Goal: Communication & Community: Answer question/provide support

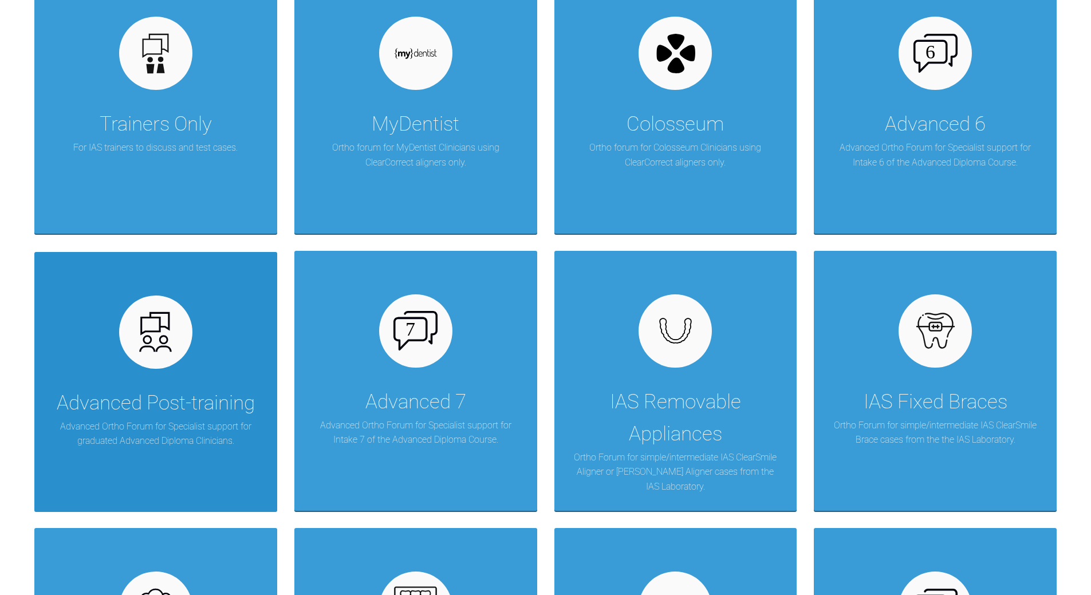
click at [225, 347] on div "Advanced Post-training Advanced Ortho Forum for Specialist support for graduate…" at bounding box center [155, 382] width 243 height 260
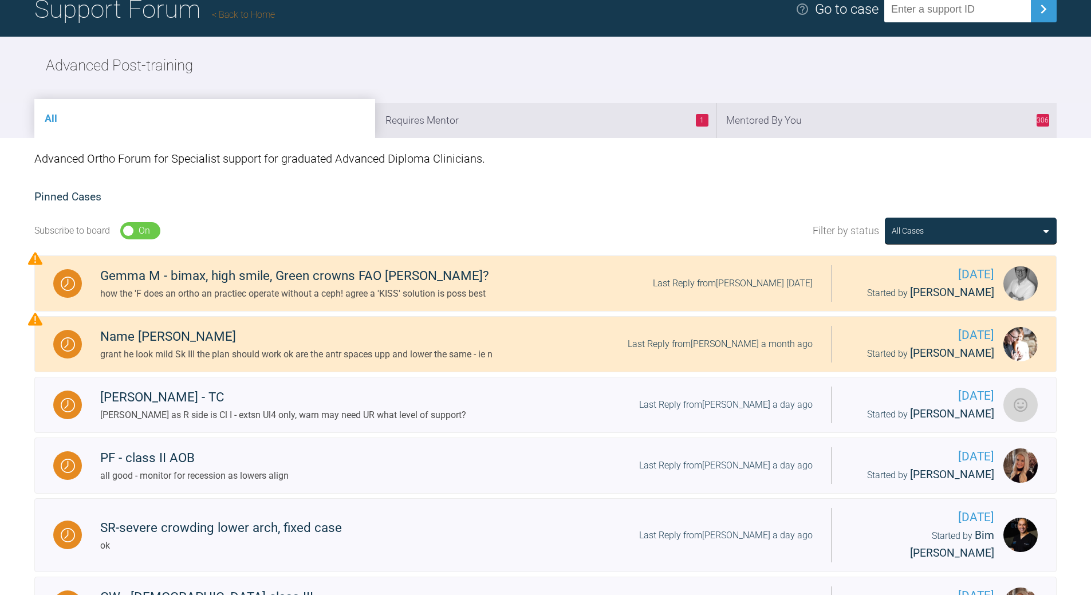
scroll to position [115, 0]
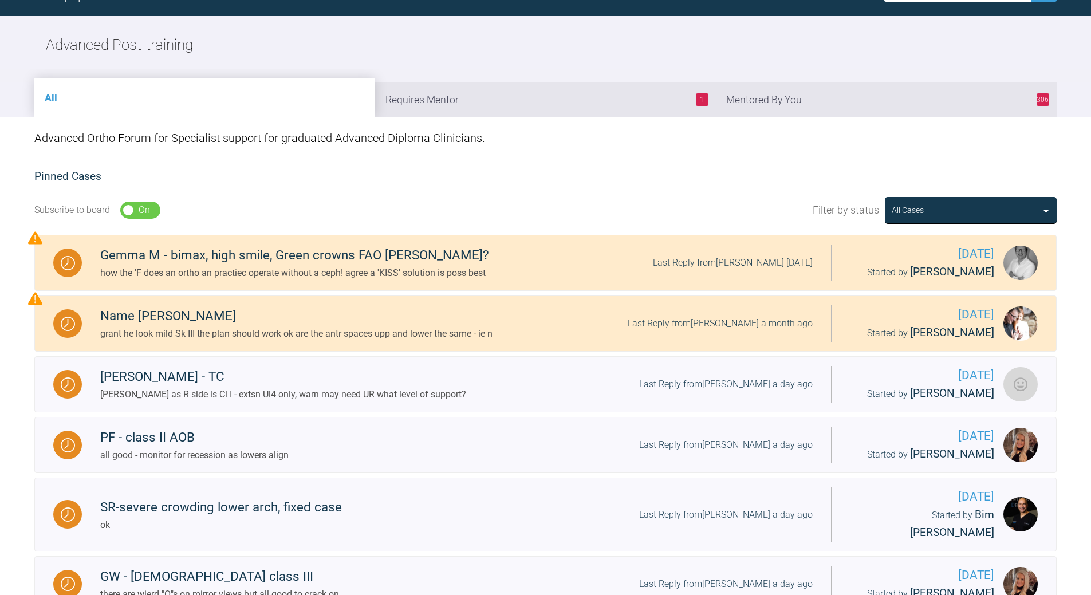
click at [791, 106] on li "306 Mentored By You" at bounding box center [886, 99] width 341 height 35
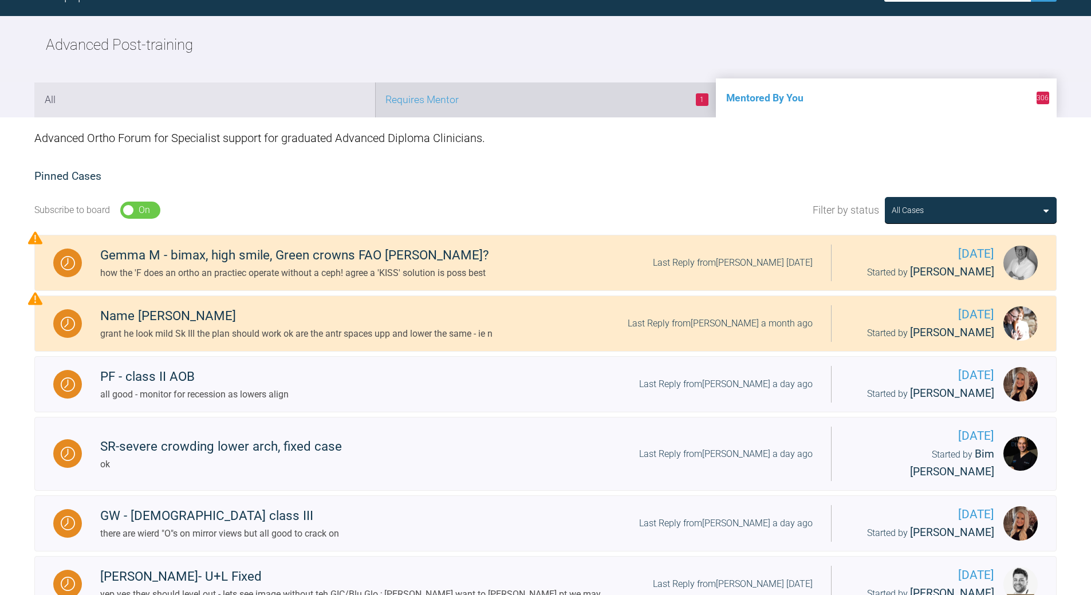
click at [591, 110] on li "1 Requires Mentor" at bounding box center [545, 99] width 341 height 35
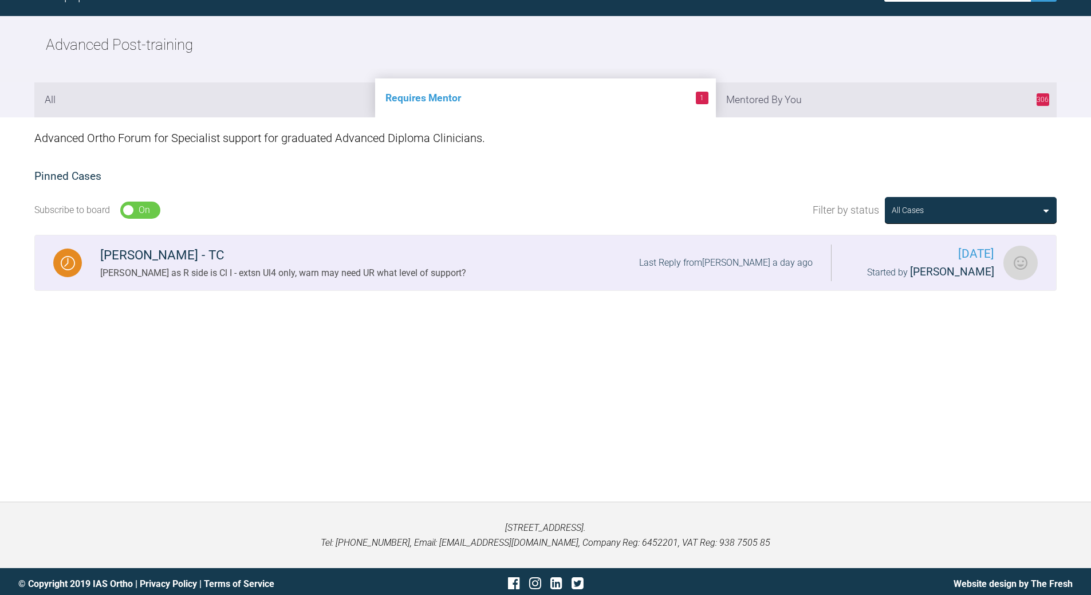
click at [352, 266] on div "[PERSON_NAME] as R side is Cl I - extsn Ul4 only, warn may need UR what level o…" at bounding box center [283, 273] width 366 height 15
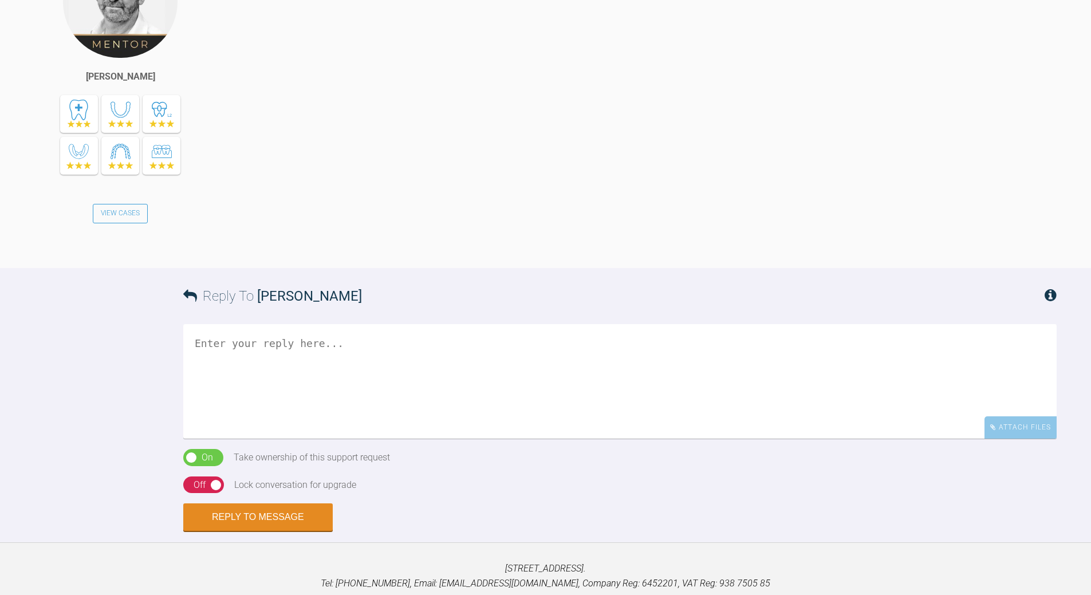
scroll to position [799, 0]
click at [203, 492] on div "Off" at bounding box center [200, 484] width 12 height 15
click at [222, 361] on textarea at bounding box center [620, 380] width 874 height 115
type textarea "o"
click at [253, 525] on button "Reply to Message" at bounding box center [258, 517] width 150 height 27
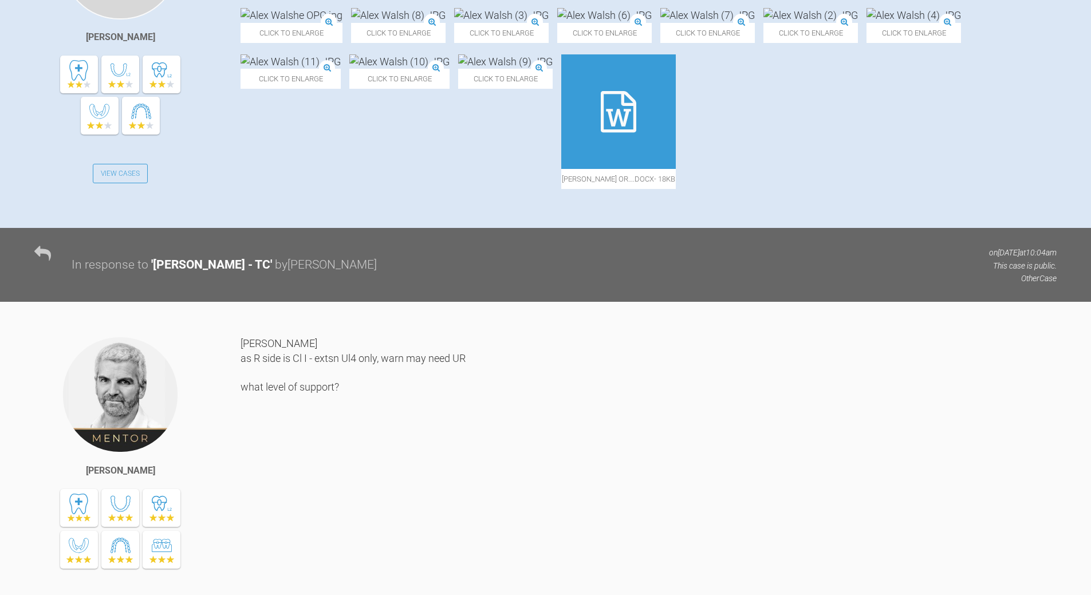
scroll to position [118, 0]
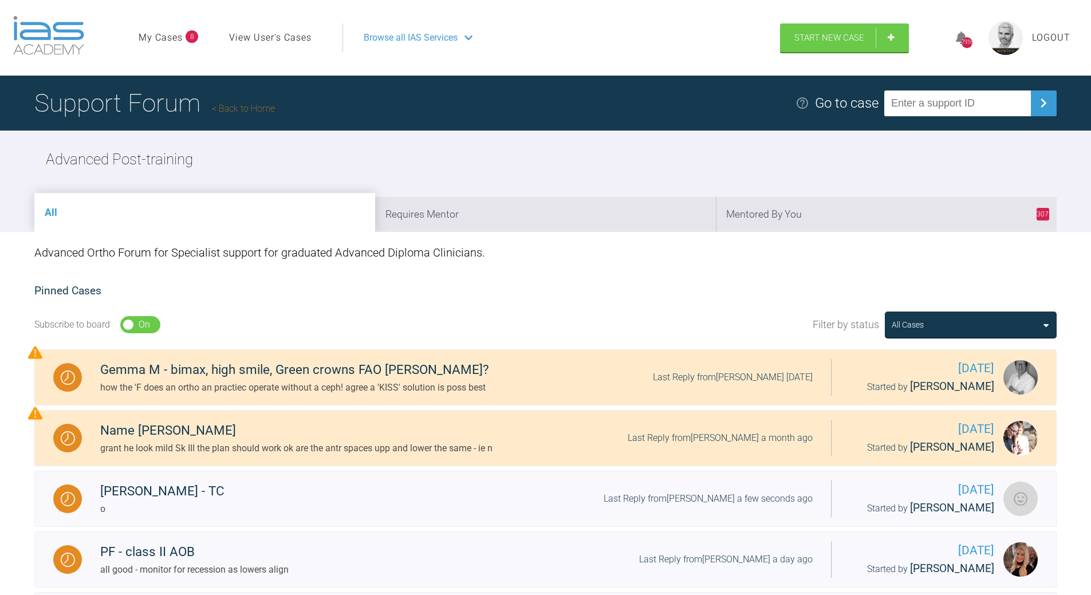
click at [258, 113] on link "Back to Home" at bounding box center [243, 108] width 63 height 11
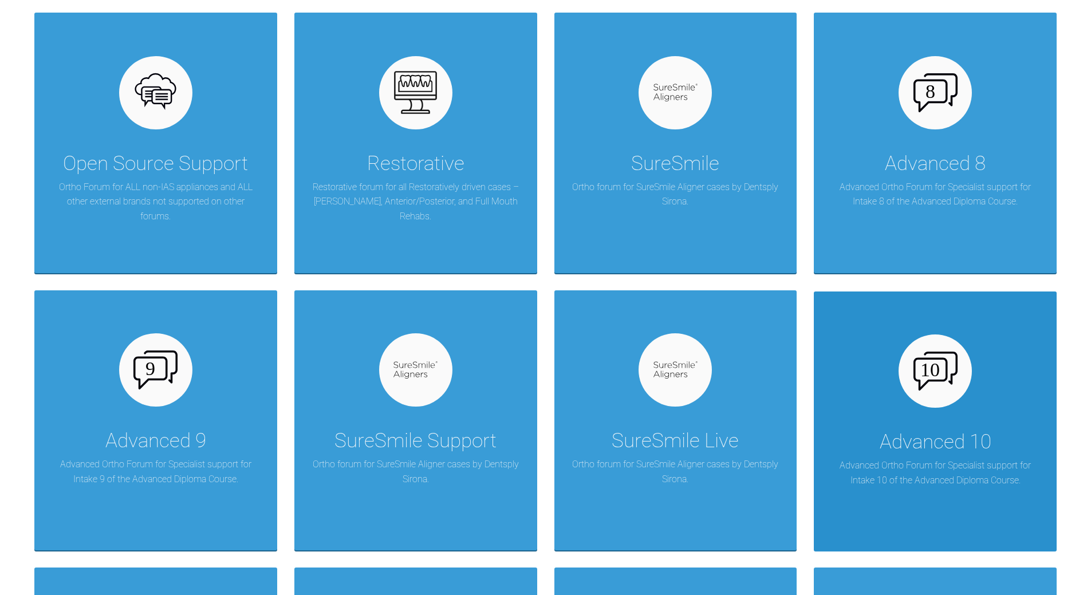
click at [904, 414] on div "Advanced 10 Advanced Ortho Forum for Specialist support for Intake 10 of the Ad…" at bounding box center [935, 422] width 243 height 260
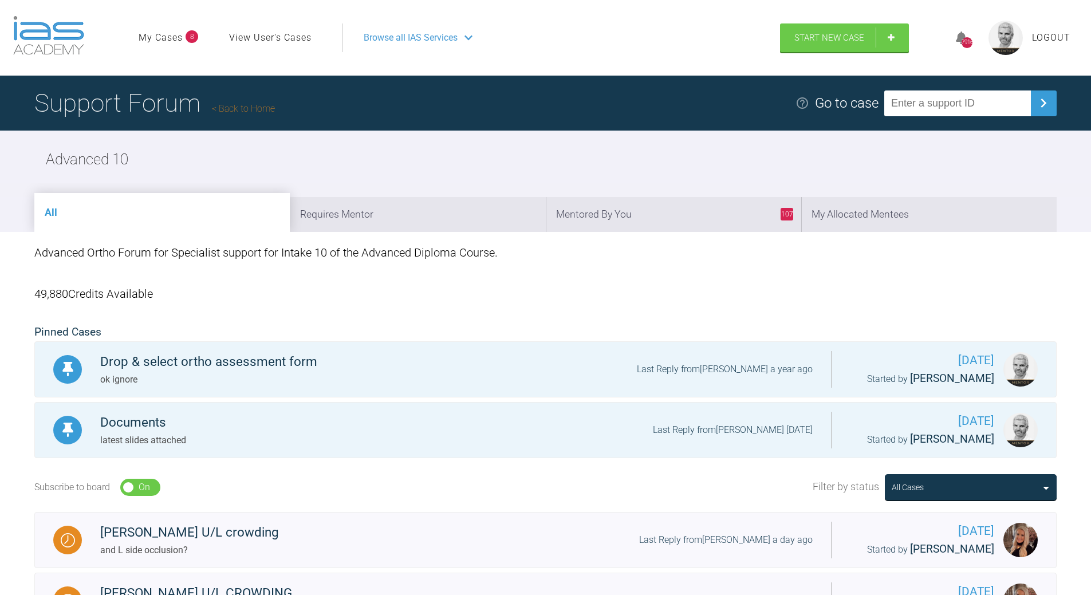
click at [239, 101] on h1 "Support Forum Back to Home" at bounding box center [154, 103] width 241 height 40
click at [244, 108] on link "Back to Home" at bounding box center [243, 108] width 63 height 11
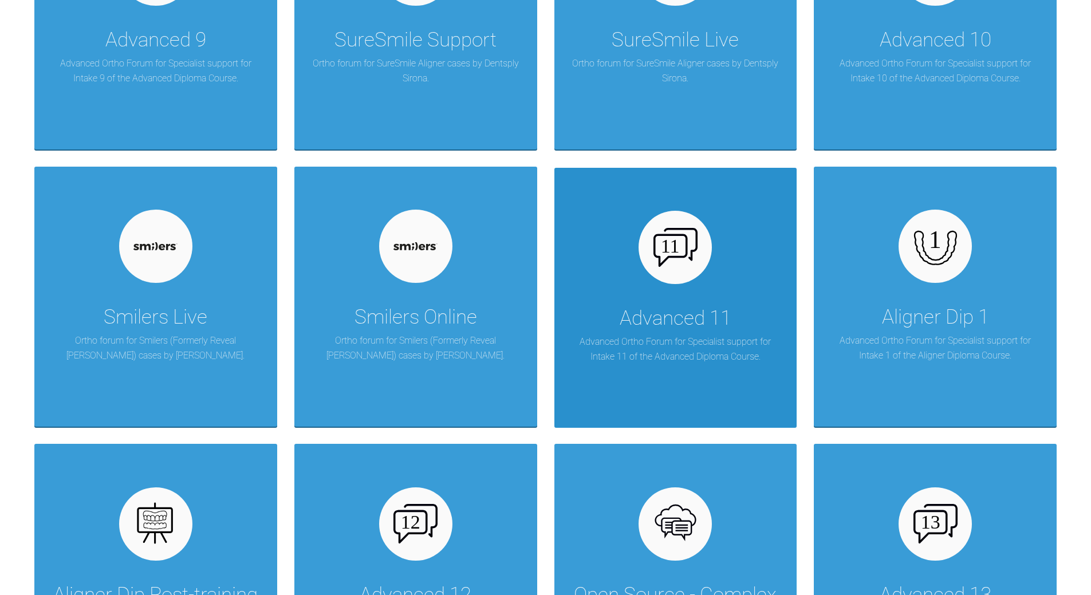
click at [644, 326] on div "Advanced 11" at bounding box center [676, 318] width 112 height 32
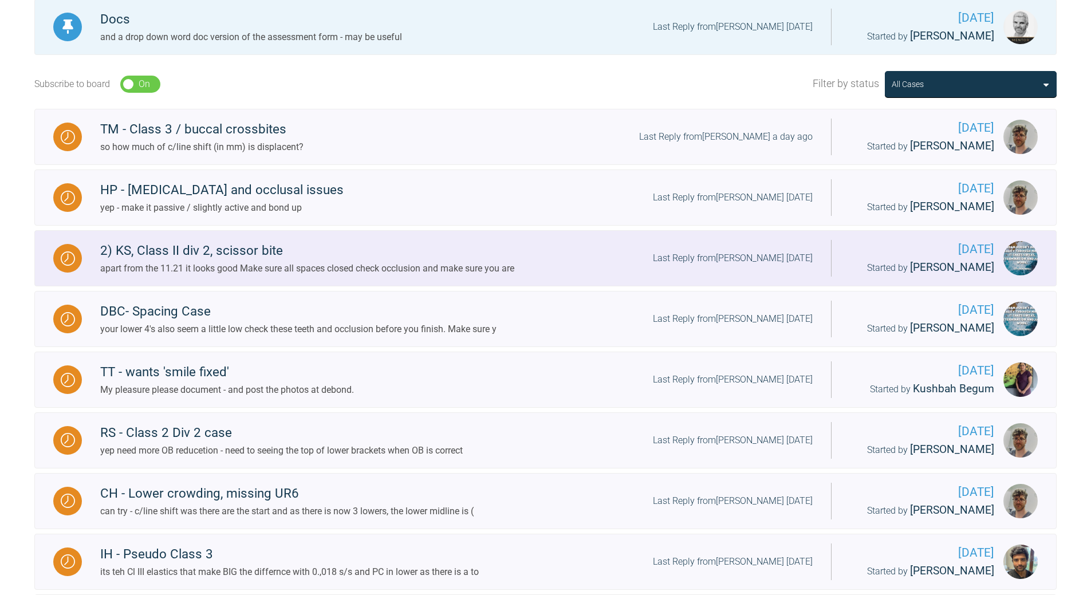
scroll to position [73, 0]
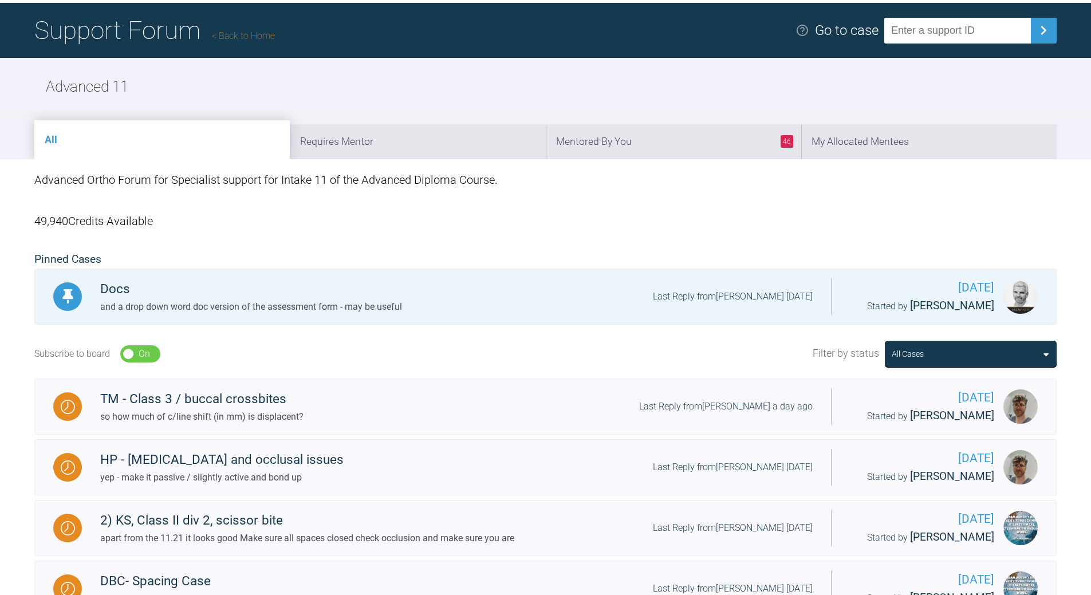
click at [244, 36] on link "Back to Home" at bounding box center [243, 35] width 63 height 11
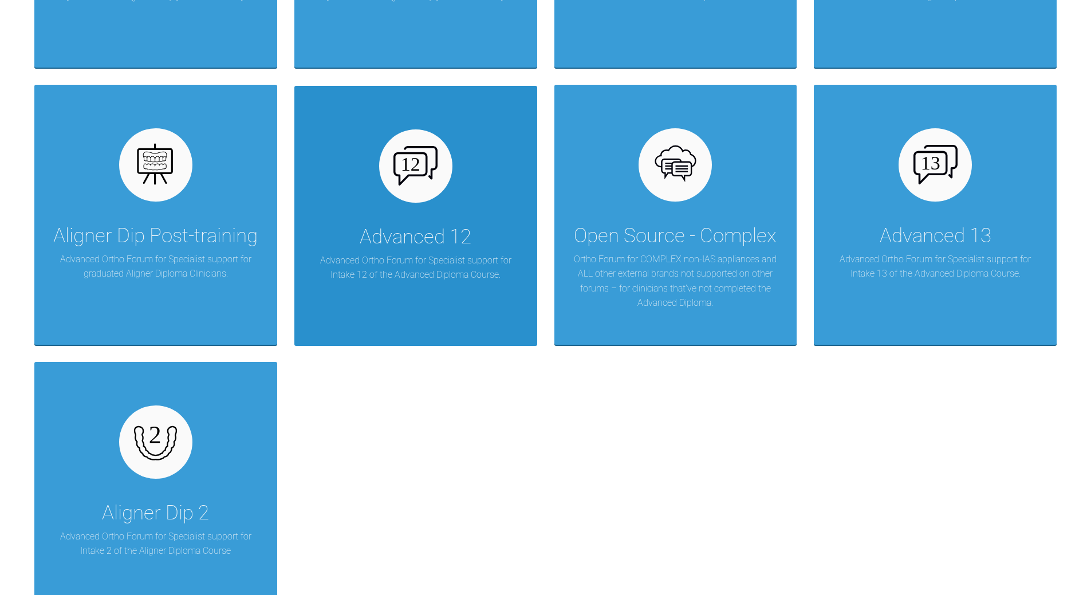
click at [401, 206] on div "Advanced 12 Advanced Ortho Forum for Specialist support for Intake 12 of the Ad…" at bounding box center [415, 216] width 243 height 260
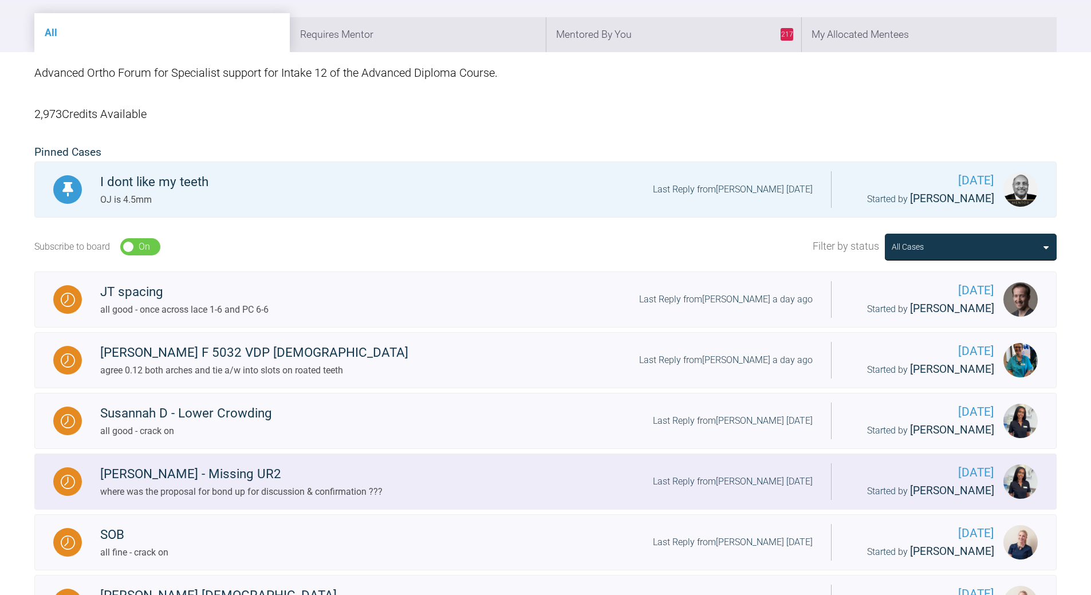
scroll to position [178, 0]
